Goal: Transaction & Acquisition: Download file/media

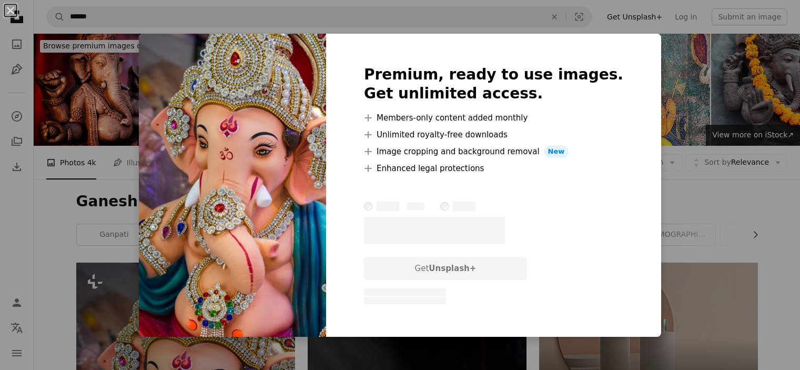
scroll to position [316, 0]
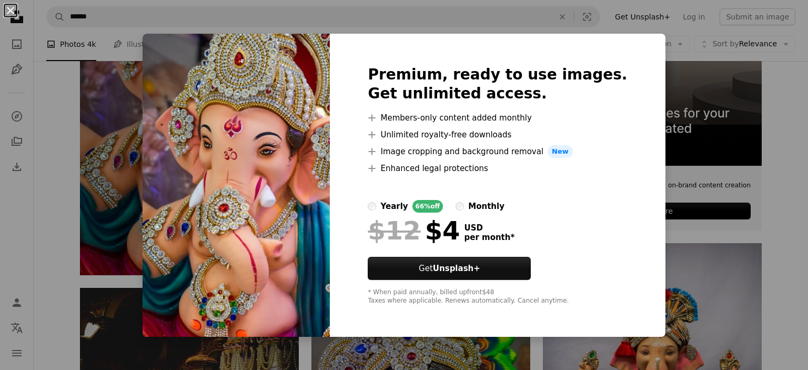
click at [6, 13] on button "An X shape" at bounding box center [10, 10] width 13 height 13
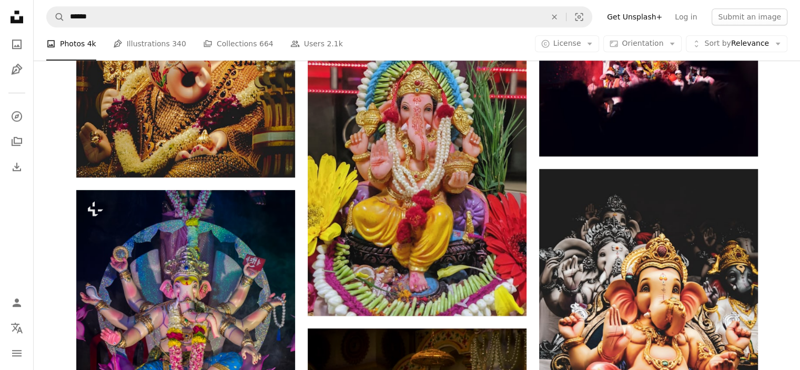
scroll to position [1052, 0]
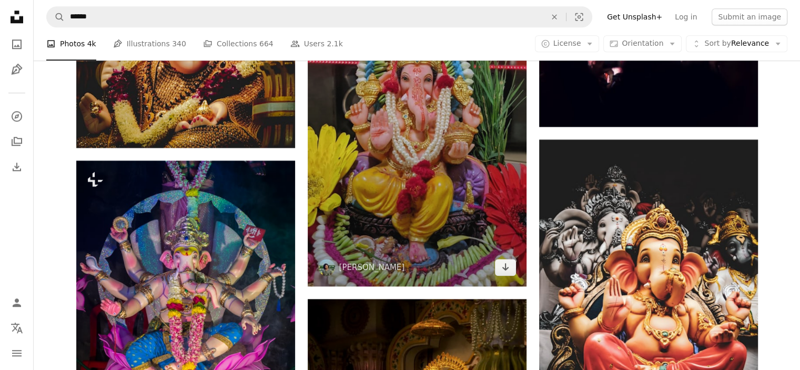
click at [510, 276] on img at bounding box center [417, 91] width 219 height 389
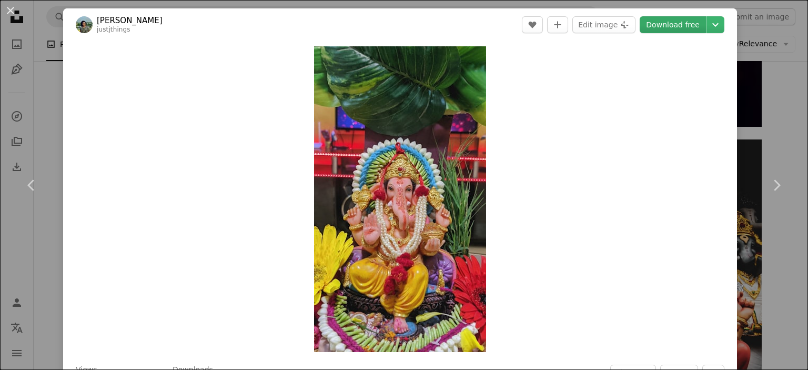
click at [653, 26] on link "Download free" at bounding box center [673, 24] width 66 height 17
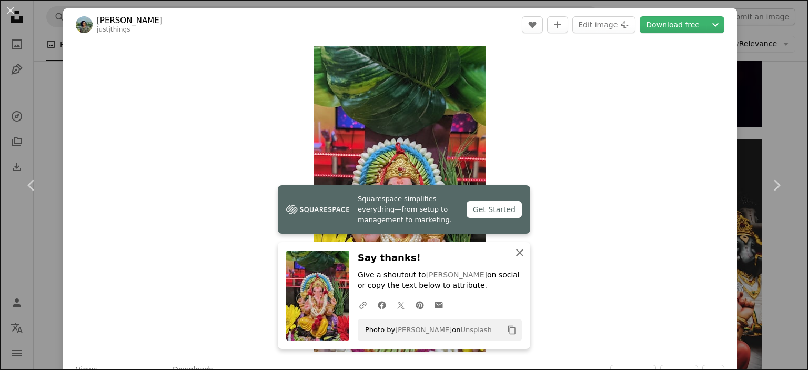
drag, startPoint x: 517, startPoint y: 254, endPoint x: 554, endPoint y: 243, distance: 37.8
click at [517, 254] on icon "button" at bounding box center [519, 252] width 7 height 7
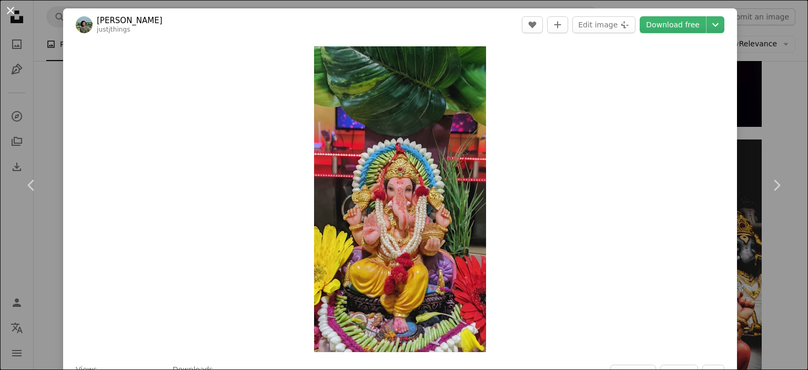
click at [11, 15] on button "An X shape" at bounding box center [10, 10] width 13 height 13
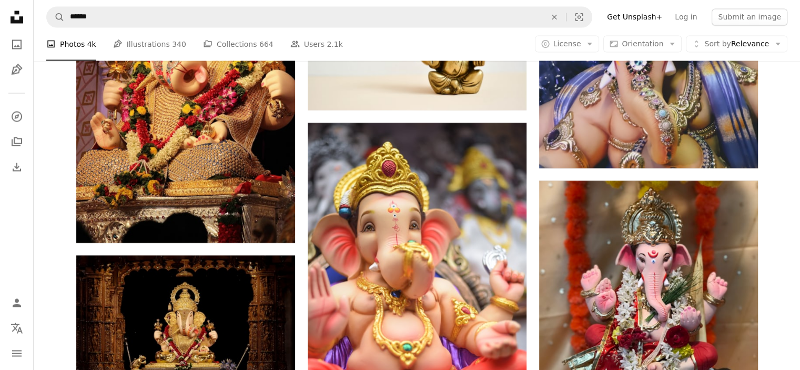
scroll to position [2104, 0]
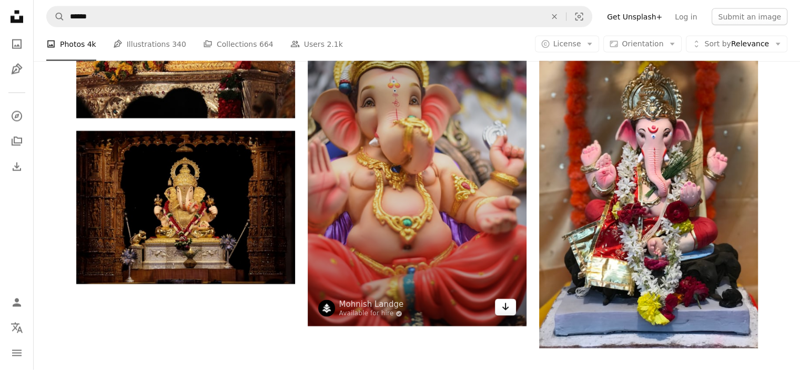
click at [510, 315] on link "Arrow pointing down" at bounding box center [505, 307] width 21 height 17
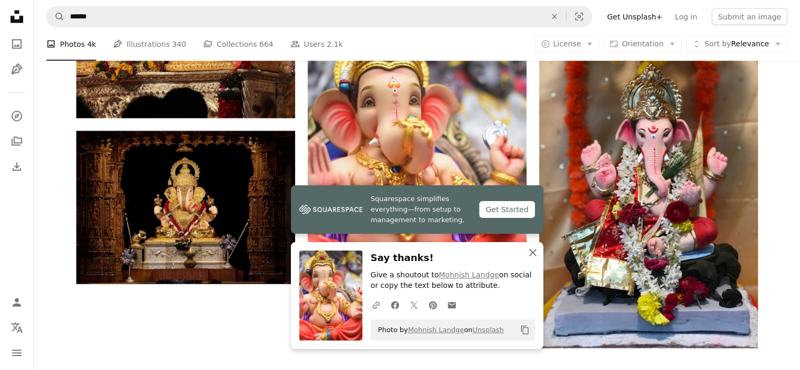
click at [530, 252] on icon "An X shape" at bounding box center [532, 252] width 13 height 13
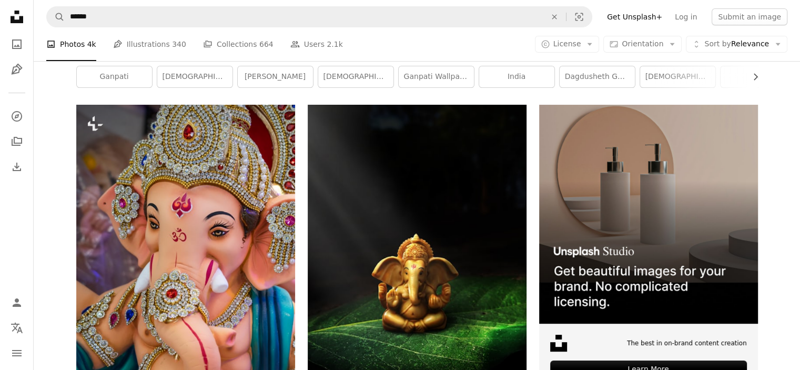
scroll to position [0, 0]
